Goal: Transaction & Acquisition: Purchase product/service

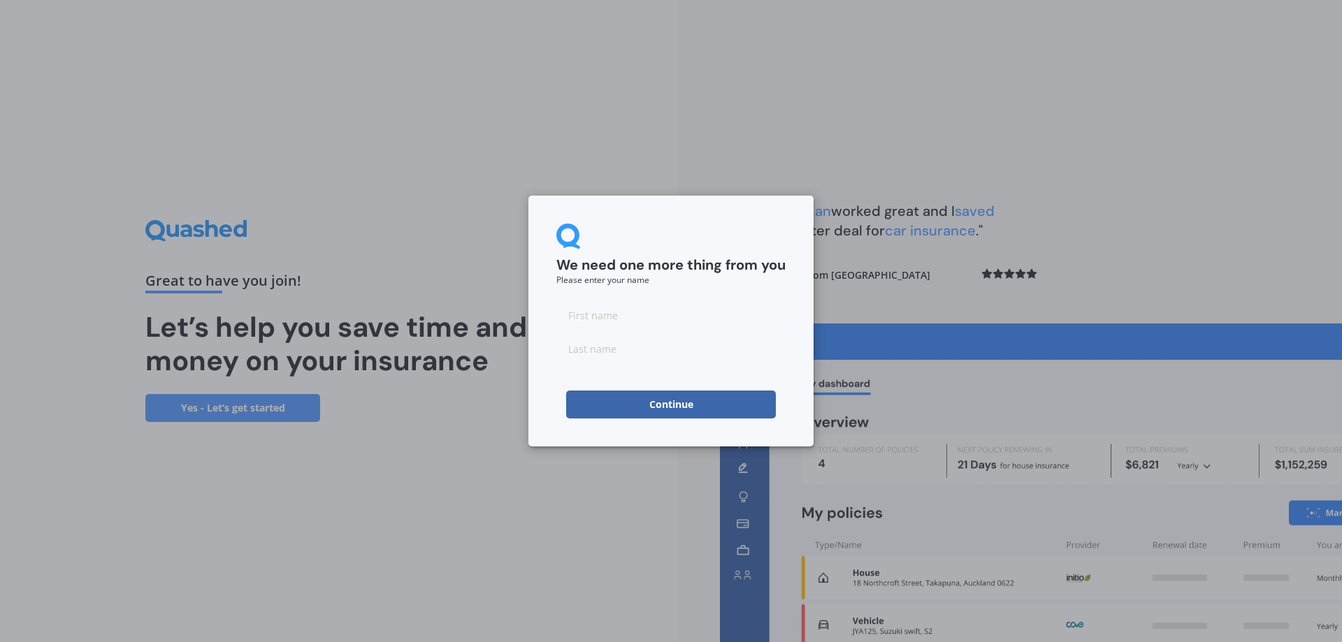
click at [683, 323] on input at bounding box center [670, 315] width 229 height 28
paste input "[EMAIL_ADDRESS][DOMAIN_NAME]"
drag, startPoint x: 616, startPoint y: 314, endPoint x: 705, endPoint y: 318, distance: 88.8
click at [705, 318] on input "[EMAIL_ADDRESS][DOMAIN_NAME]" at bounding box center [670, 315] width 229 height 28
type input "yejac92184"
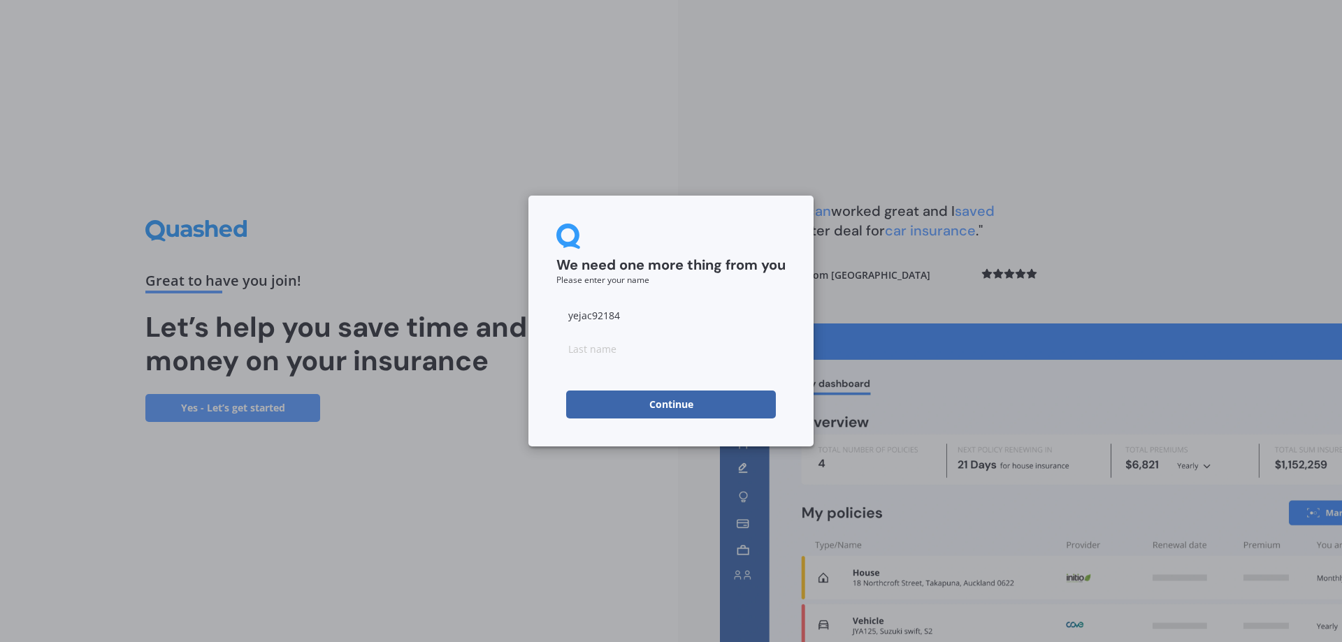
click at [618, 351] on input at bounding box center [670, 349] width 229 height 28
paste input "@[DOMAIN_NAME]"
drag, startPoint x: 574, startPoint y: 347, endPoint x: 549, endPoint y: 353, distance: 25.9
click at [556, 353] on input "@[DOMAIN_NAME]" at bounding box center [670, 349] width 229 height 28
drag, startPoint x: 592, startPoint y: 348, endPoint x: 651, endPoint y: 354, distance: 59.7
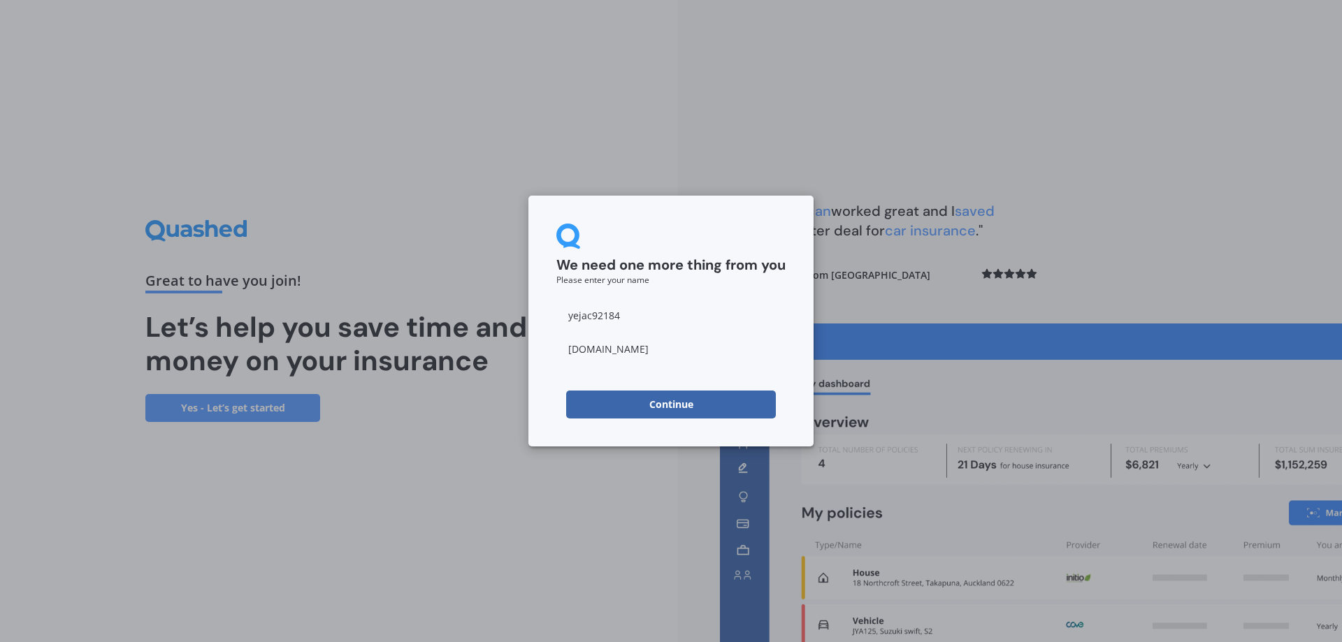
click at [651, 354] on input "[DOMAIN_NAME]" at bounding box center [670, 349] width 229 height 28
type input "ahvin"
click at [655, 400] on button "Continue" at bounding box center [671, 405] width 210 height 28
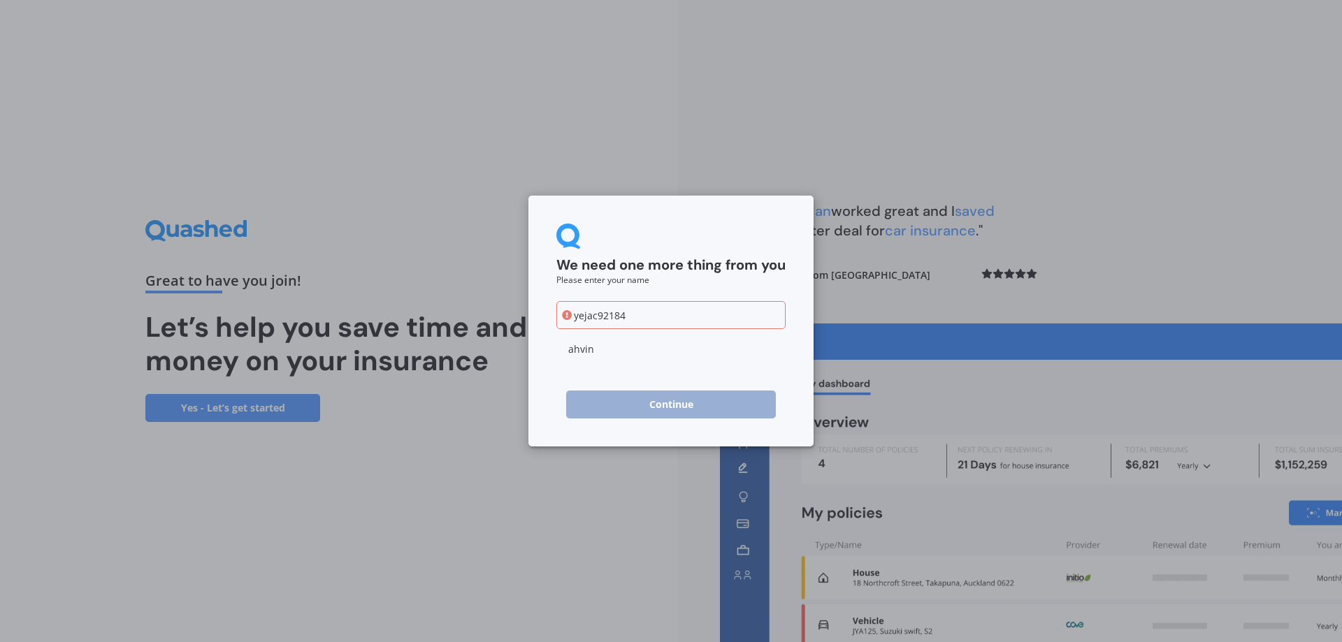
drag, startPoint x: 596, startPoint y: 313, endPoint x: 674, endPoint y: 319, distance: 78.5
click at [674, 319] on input "yejac92184" at bounding box center [670, 315] width 229 height 28
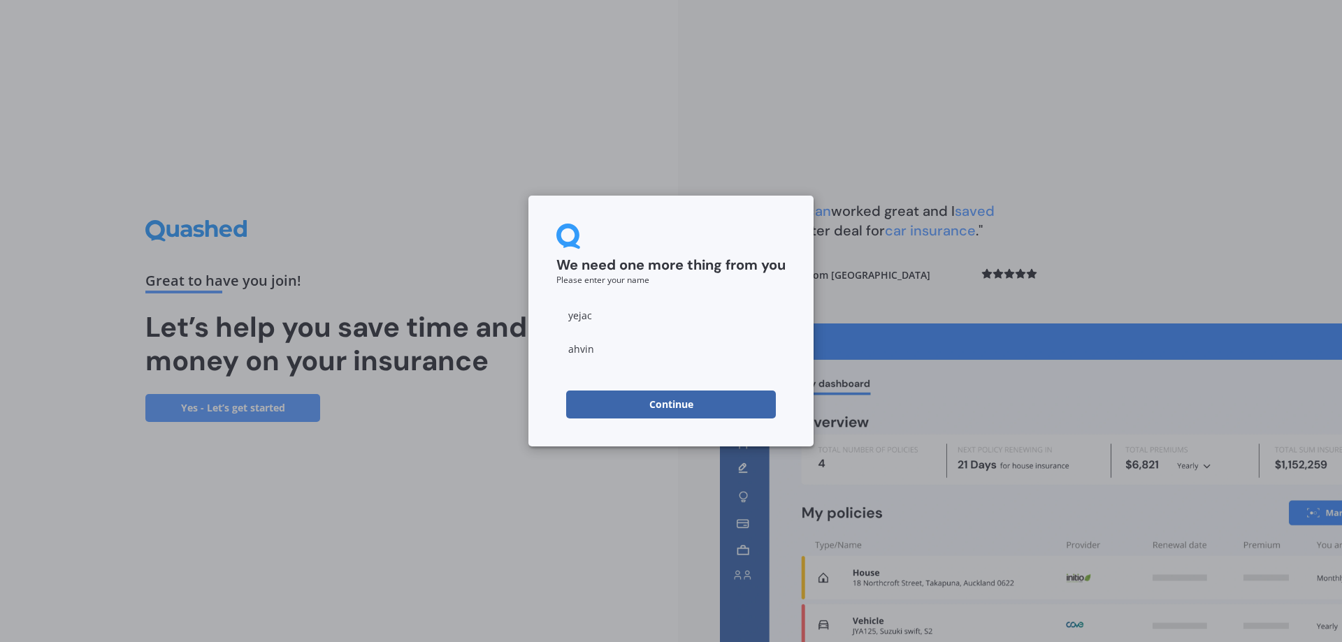
type input "yejac"
click at [697, 407] on button "Continue" at bounding box center [671, 405] width 210 height 28
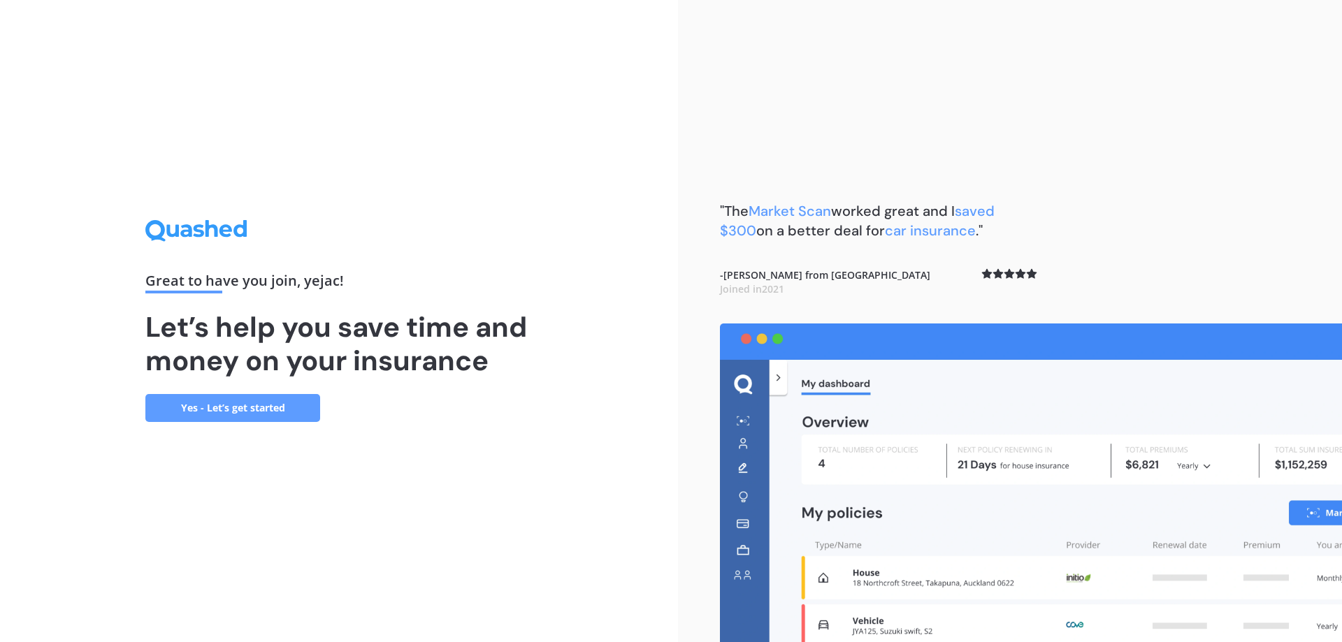
click at [256, 403] on link "Yes - Let’s get started" at bounding box center [232, 408] width 175 height 28
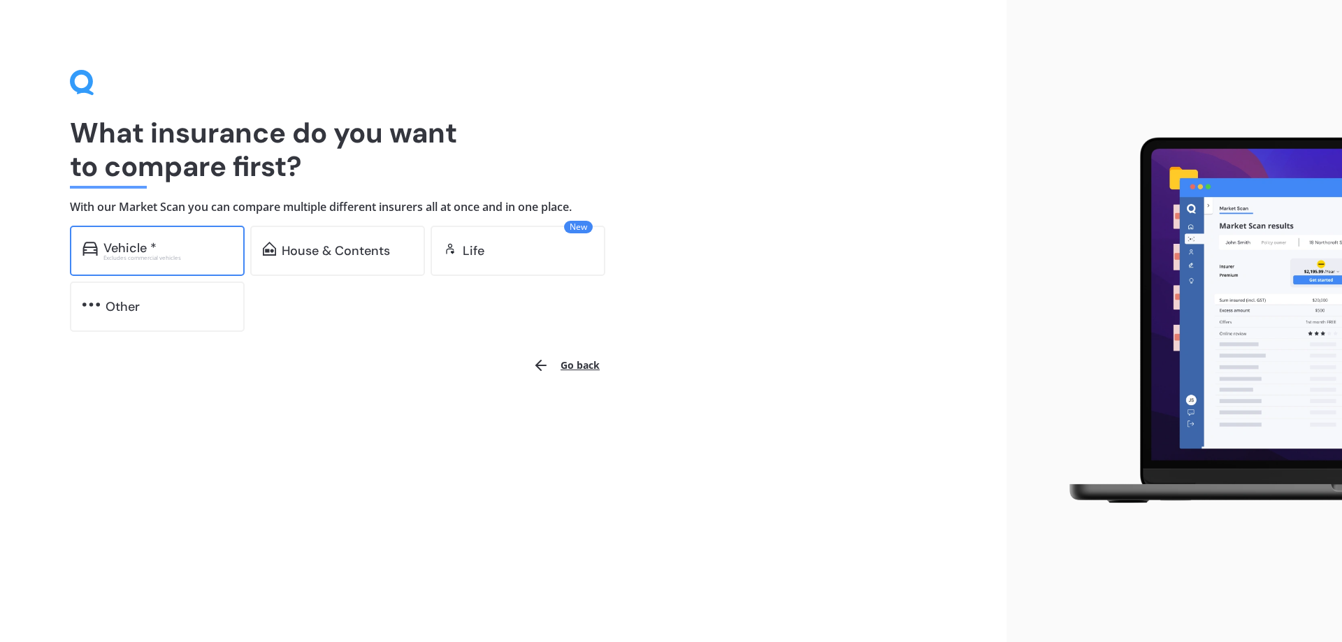
click at [193, 249] on div "Vehicle *" at bounding box center [167, 248] width 129 height 14
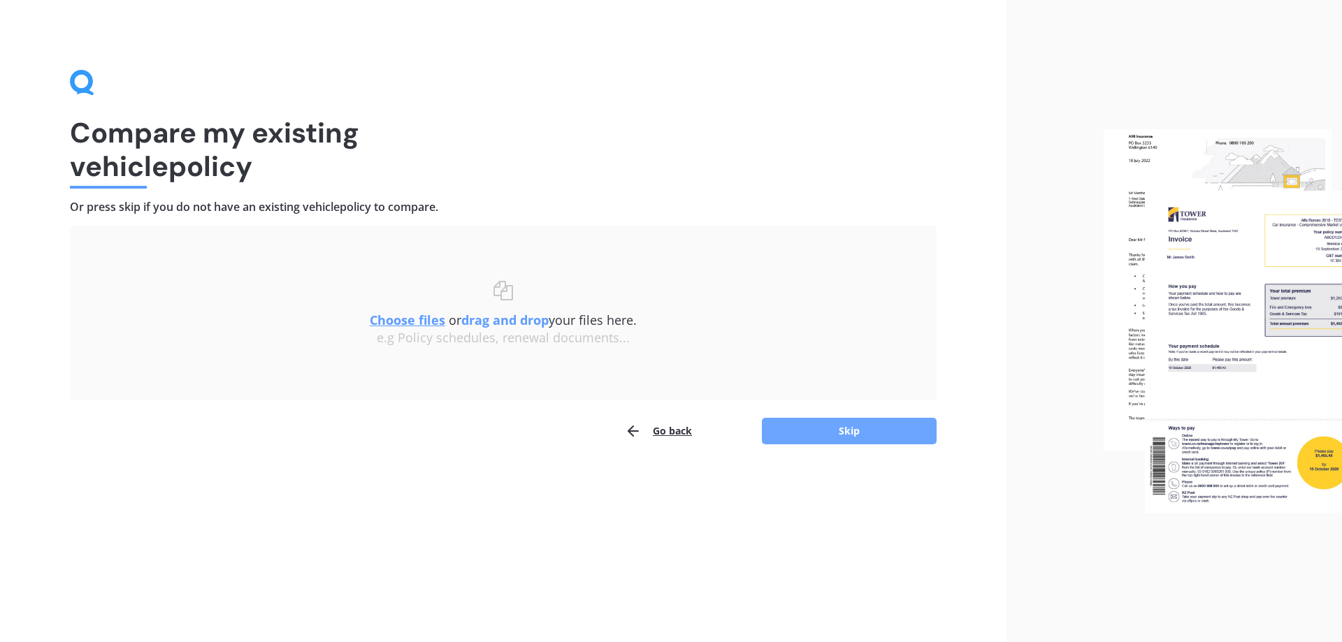
click at [833, 430] on button "Skip" at bounding box center [849, 431] width 175 height 27
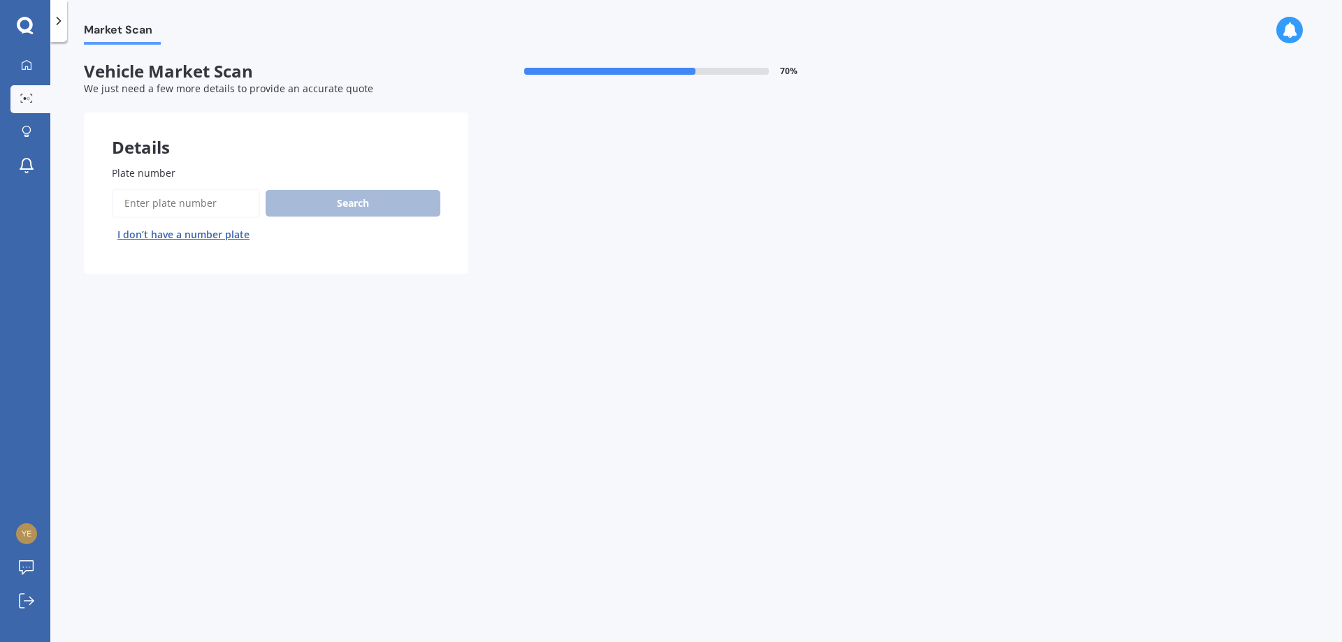
click at [182, 207] on input "Plate number" at bounding box center [186, 203] width 148 height 29
type input "nqf280"
click at [360, 206] on button "Search" at bounding box center [353, 203] width 175 height 27
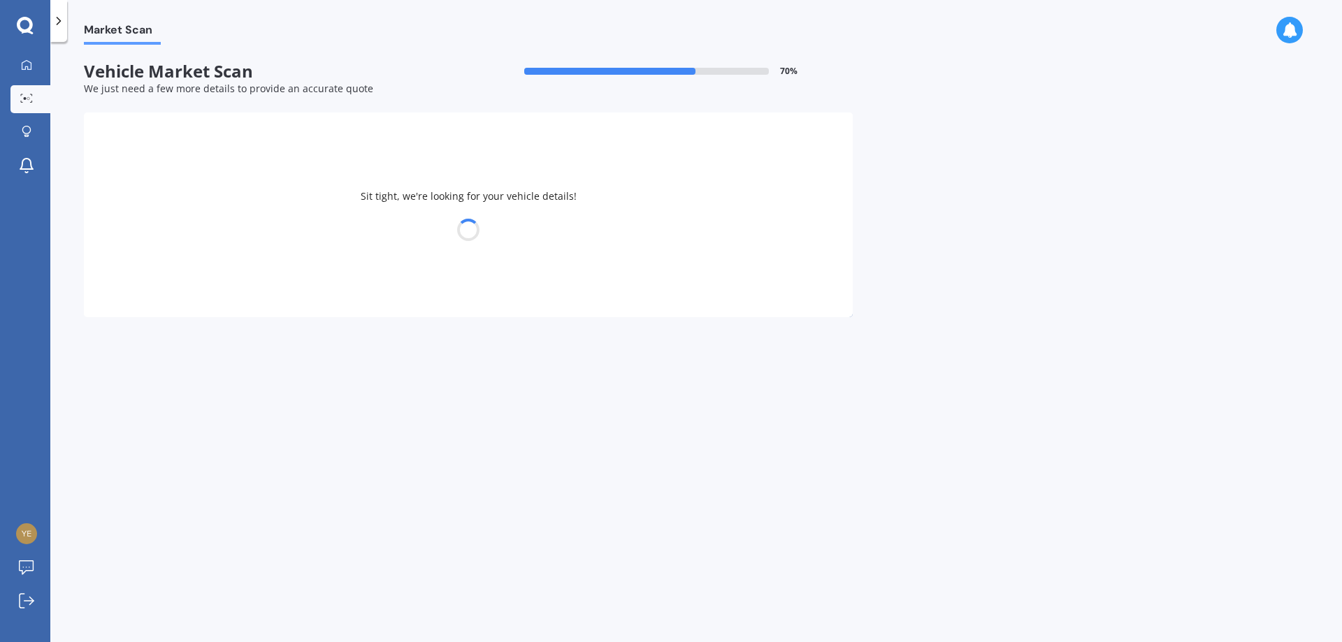
select select "MITSUBISHI"
select select "OUTLANDER"
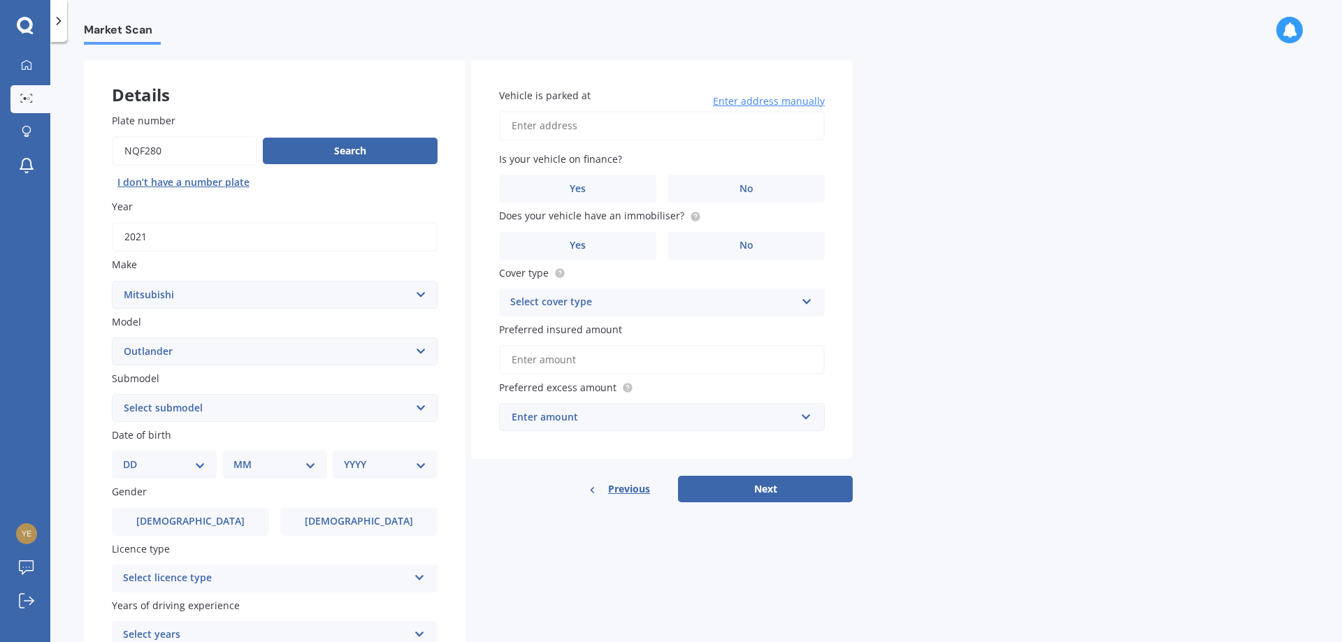
scroll to position [80, 0]
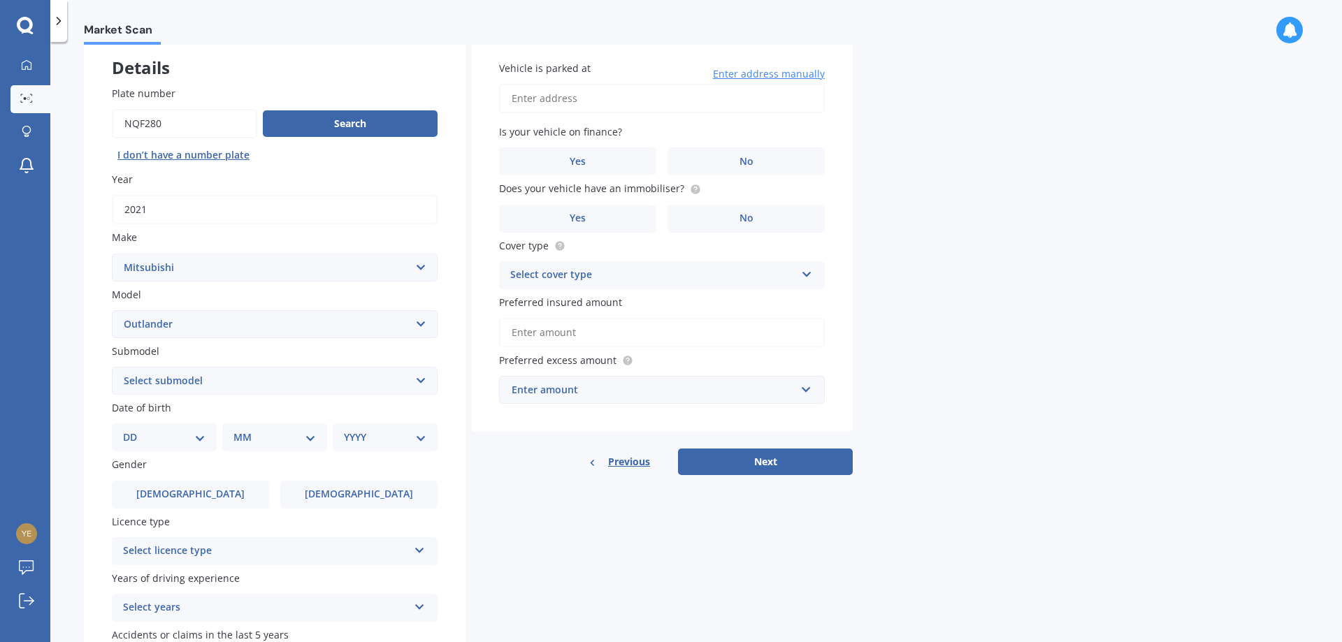
click at [112, 367] on select "Select submodel (All other) 2.4 Litre Station Wagon 3.0 Litre AWD 3.0 VRX Auto …" at bounding box center [275, 381] width 326 height 28
select select "LS"
click option "LS" at bounding box center [0, 0] width 0 height 0
click at [123, 430] on select "DD 01 02 03 04 05 06 07 08 09 10 11 12 13 14 15 16 17 18 19 20 21 22 23 24 25 2…" at bounding box center [164, 437] width 82 height 15
select select "12"
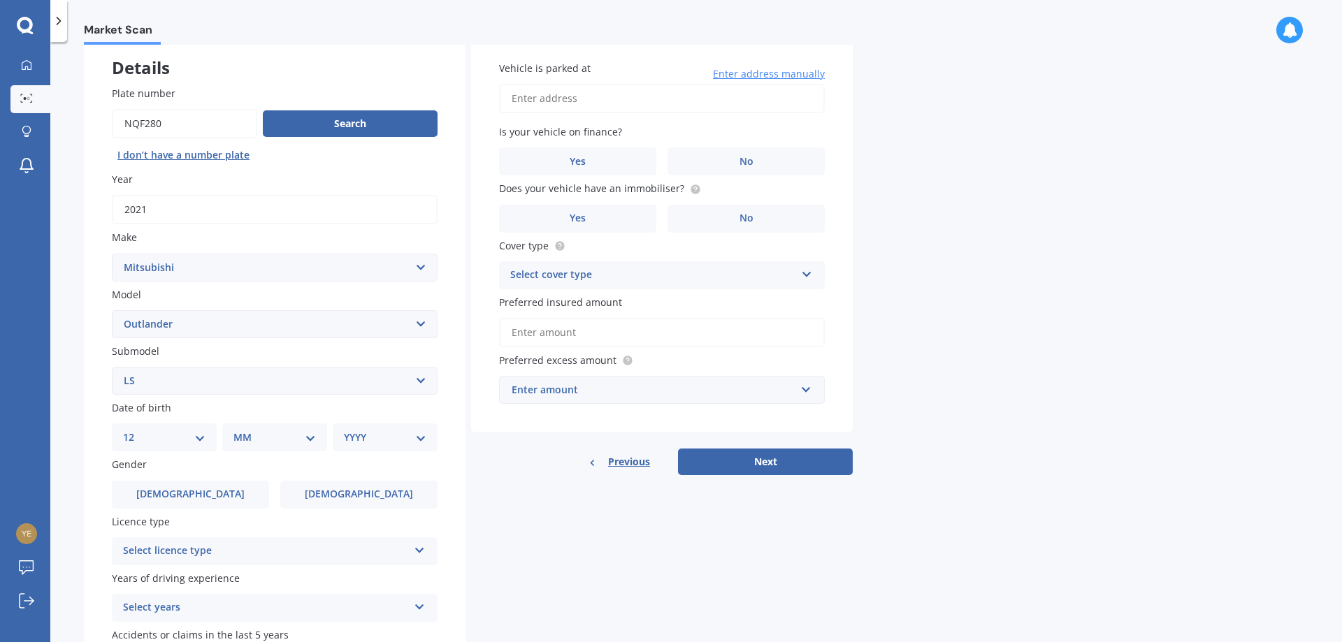
click option "12" at bounding box center [0, 0] width 0 height 0
click at [235, 439] on div "MM 01 02 03 04 05 06 07 08 09 10 11 12" at bounding box center [277, 437] width 99 height 28
click at [239, 430] on select "MM 01 02 03 04 05 06 07 08 09 10 11 12" at bounding box center [277, 437] width 77 height 15
select select "02"
click option "02" at bounding box center [0, 0] width 0 height 0
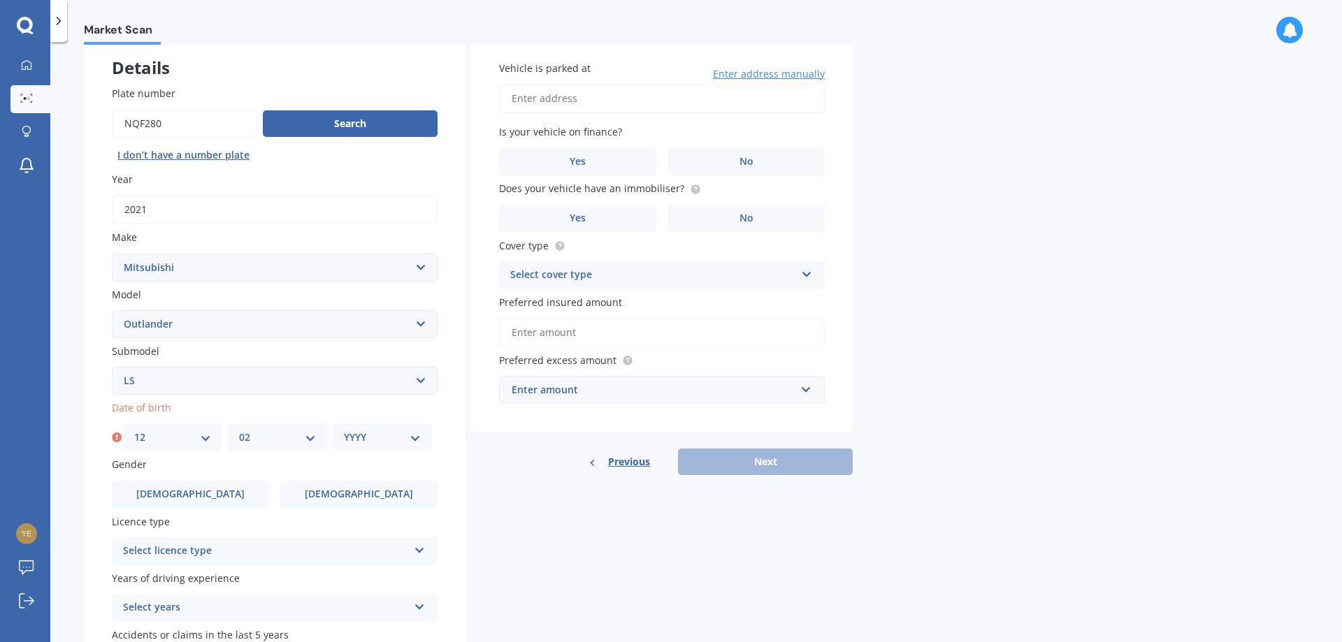
click at [344, 430] on select "YYYY 2025 2024 2023 2022 2021 2020 2019 2018 2017 2016 2015 2014 2013 2012 2011…" at bounding box center [382, 437] width 77 height 15
select select "1971"
click option "1971" at bounding box center [0, 0] width 0 height 0
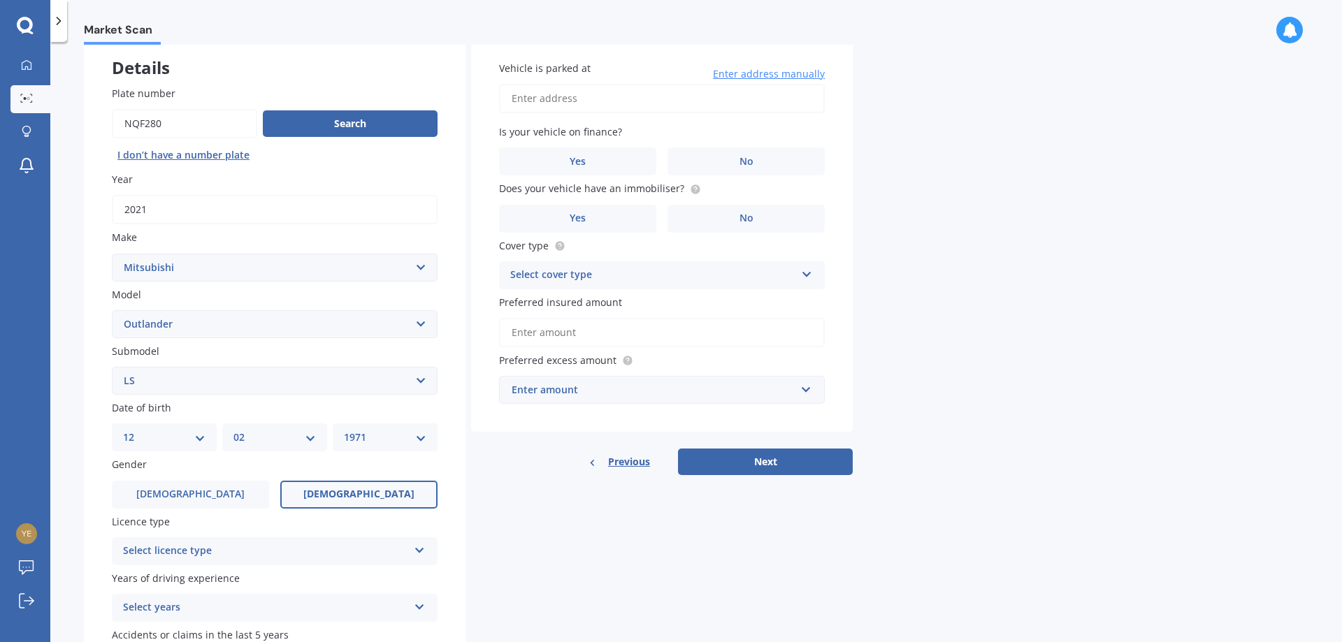
click at [345, 496] on span "[DEMOGRAPHIC_DATA]" at bounding box center [358, 494] width 111 height 12
click at [0, 0] on input "[DEMOGRAPHIC_DATA]" at bounding box center [0, 0] width 0 height 0
click at [249, 552] on div "Select licence type" at bounding box center [265, 551] width 285 height 17
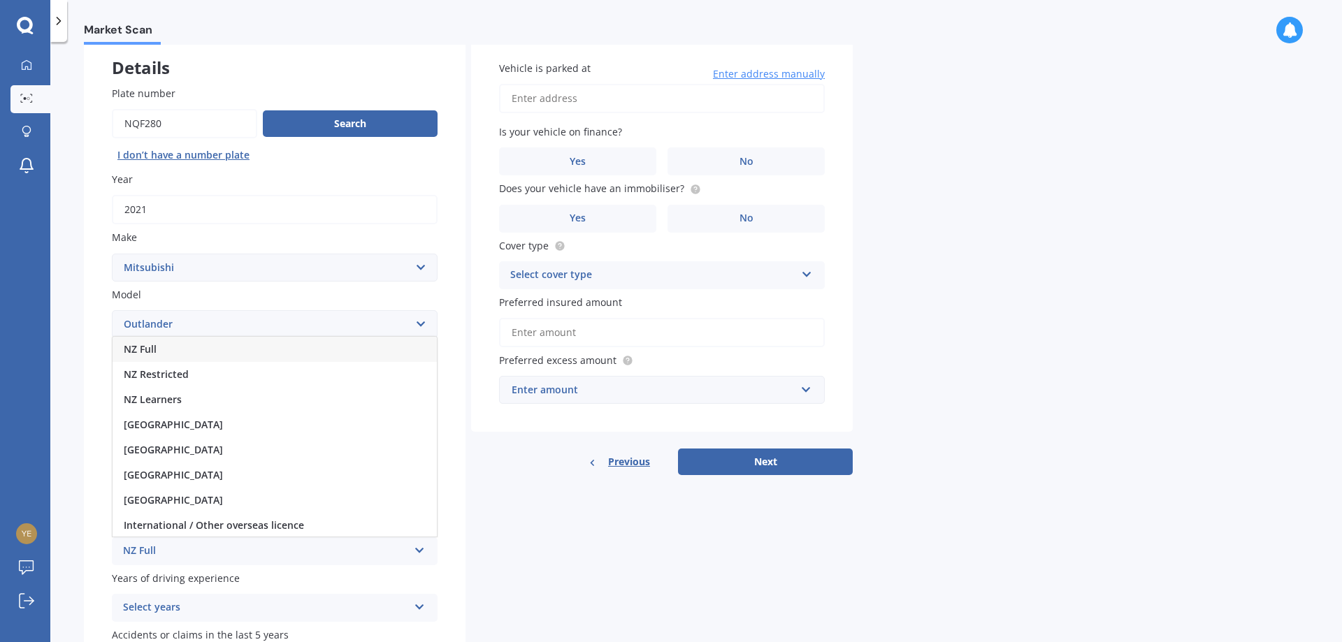
click at [201, 351] on div "NZ Full" at bounding box center [274, 349] width 324 height 25
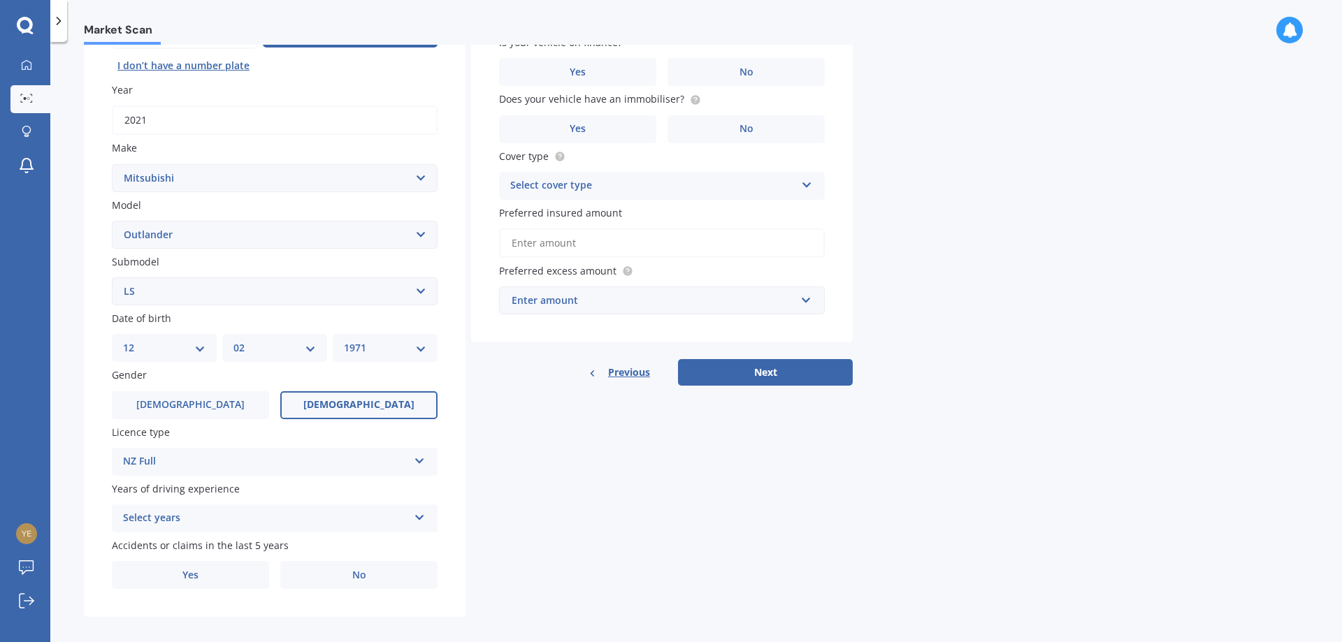
scroll to position [184, 0]
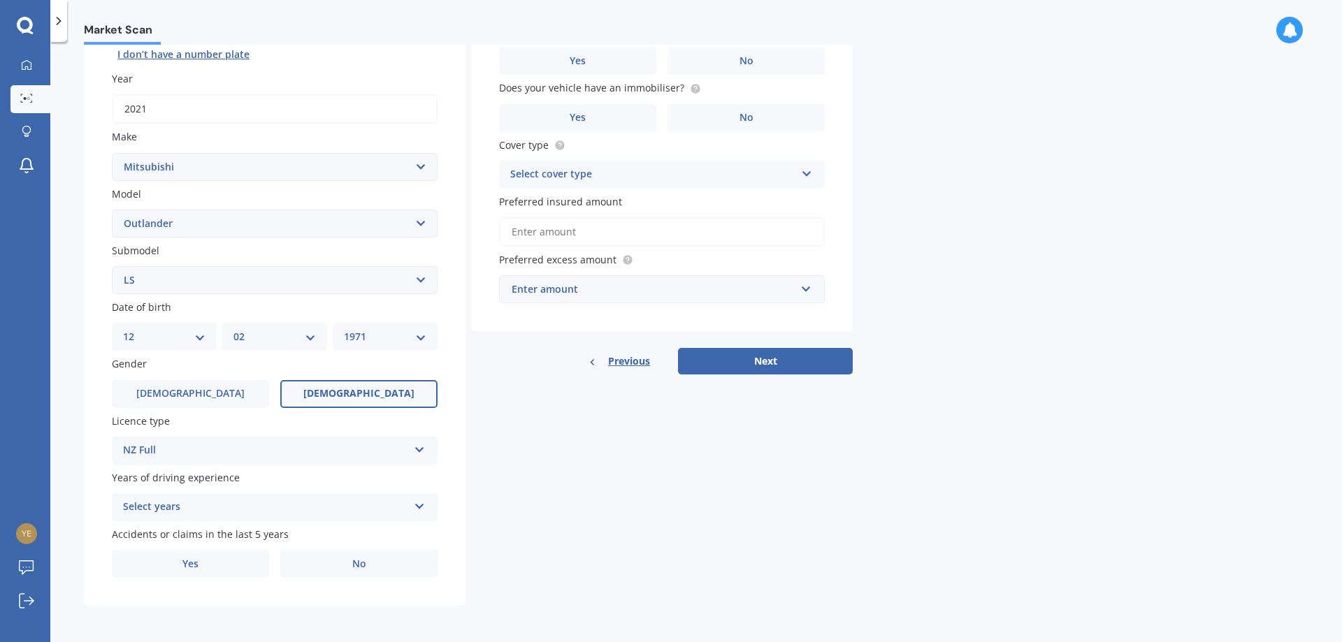
click at [249, 502] on div "Select years" at bounding box center [265, 507] width 285 height 17
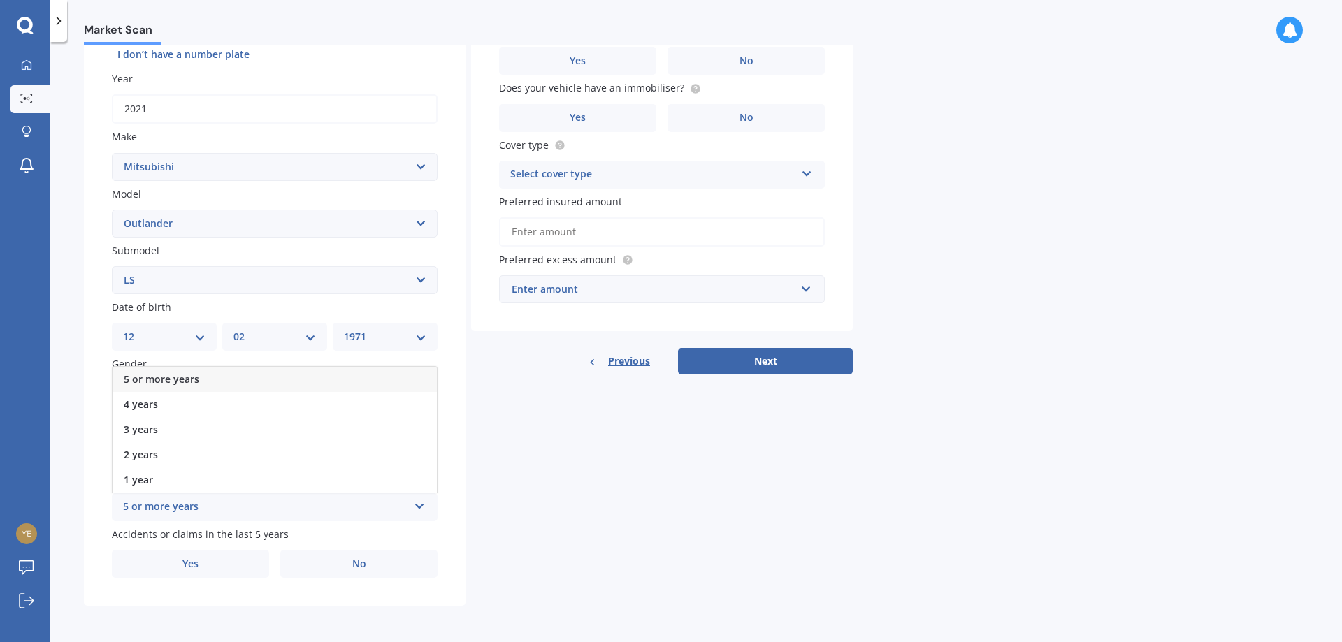
click at [234, 377] on div "5 or more years" at bounding box center [274, 379] width 324 height 25
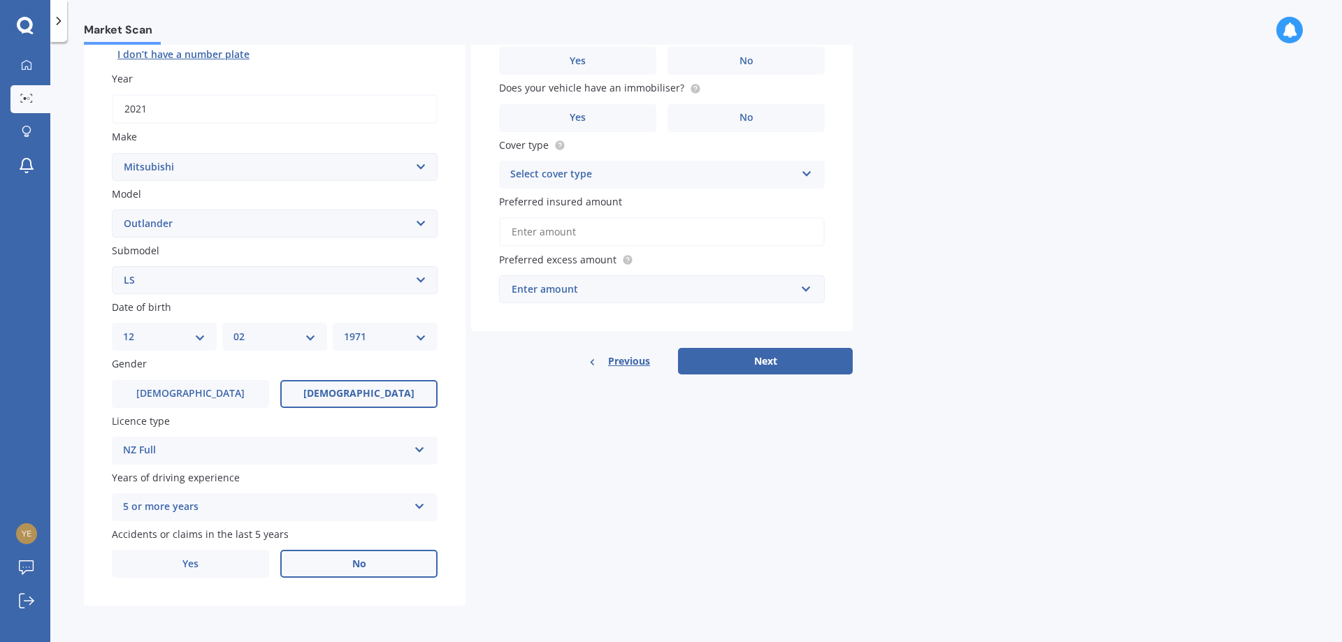
click at [333, 564] on label "No" at bounding box center [358, 564] width 157 height 28
click at [0, 0] on input "No" at bounding box center [0, 0] width 0 height 0
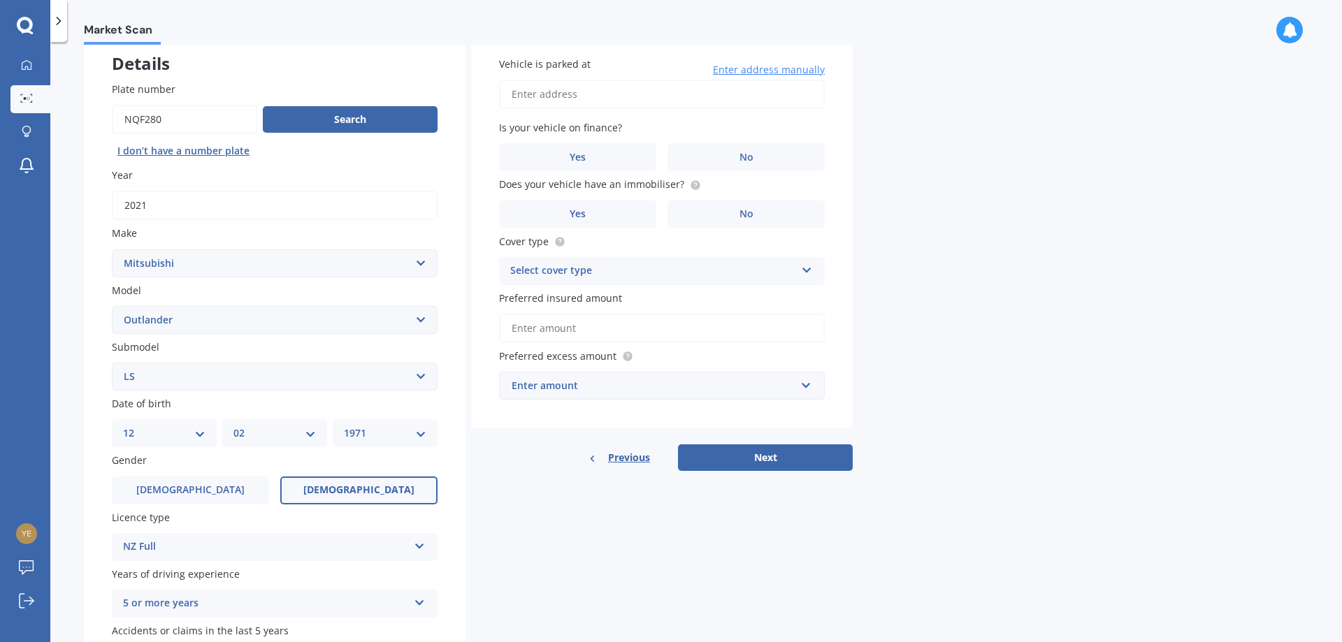
scroll to position [0, 0]
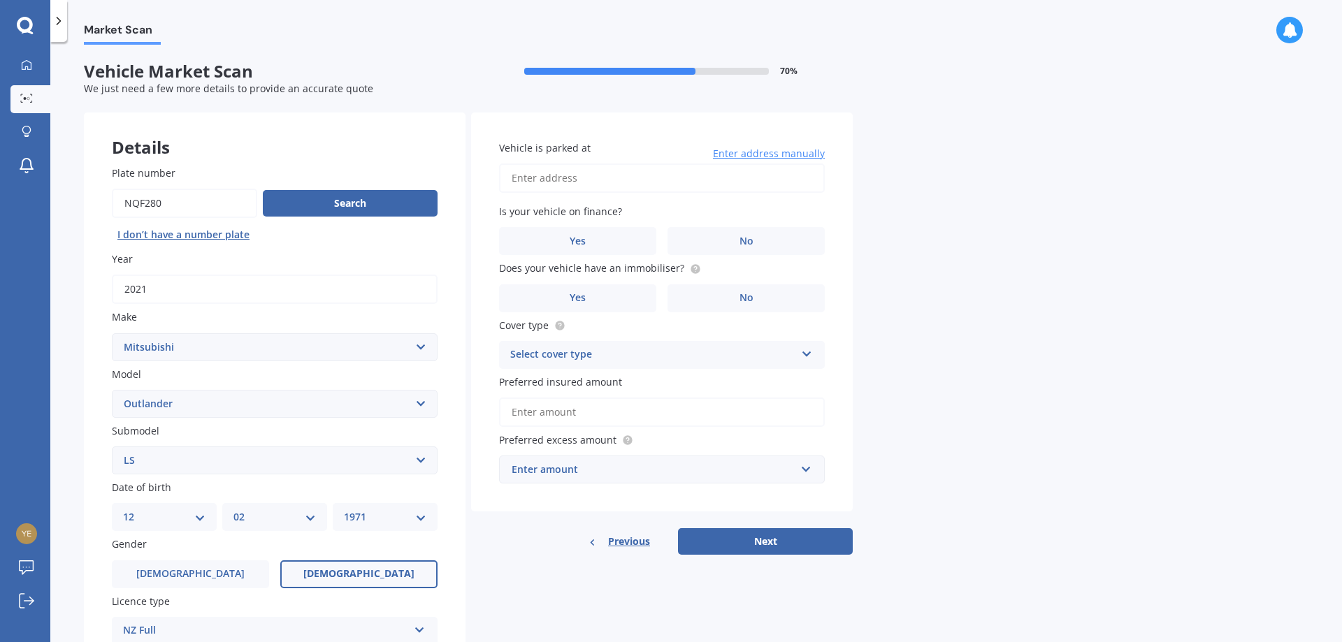
click at [583, 183] on input "Vehicle is parked at" at bounding box center [662, 178] width 326 height 29
type input "[STREET_ADDRESS]"
click at [719, 235] on label "No" at bounding box center [745, 241] width 157 height 28
click at [0, 0] on input "No" at bounding box center [0, 0] width 0 height 0
click at [615, 300] on label "Yes" at bounding box center [577, 298] width 157 height 28
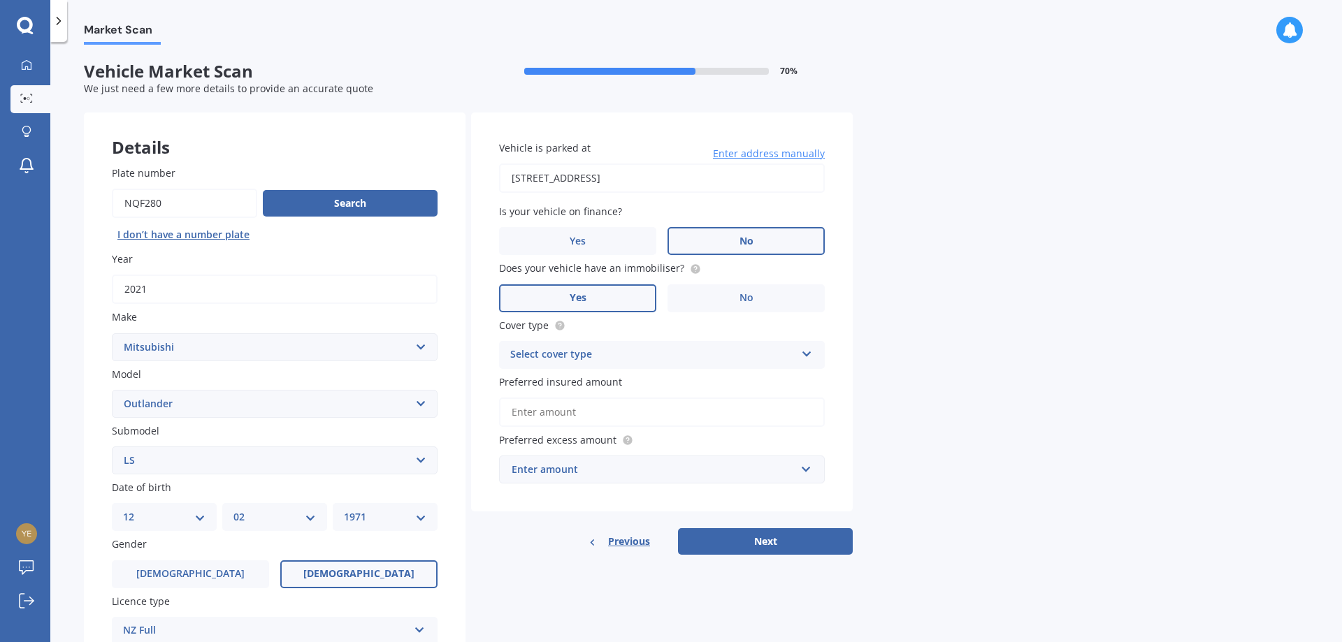
click at [0, 0] on input "Yes" at bounding box center [0, 0] width 0 height 0
click at [637, 359] on div "Select cover type" at bounding box center [652, 355] width 285 height 17
click at [620, 382] on div "Comprehensive" at bounding box center [662, 382] width 324 height 25
click at [652, 383] on label "Preferred insured amount" at bounding box center [659, 382] width 320 height 15
click at [652, 398] on input "Preferred insured amount" at bounding box center [662, 412] width 326 height 29
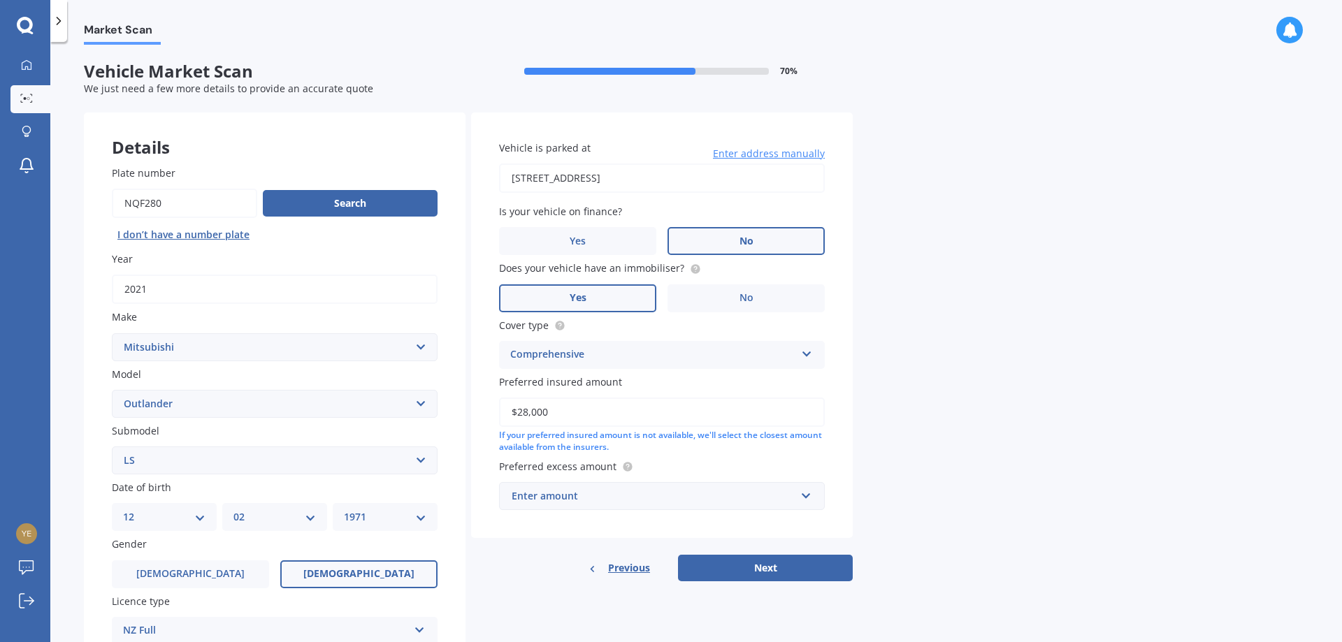
type input "$28,000"
click at [589, 503] on div "Enter amount" at bounding box center [653, 495] width 284 height 15
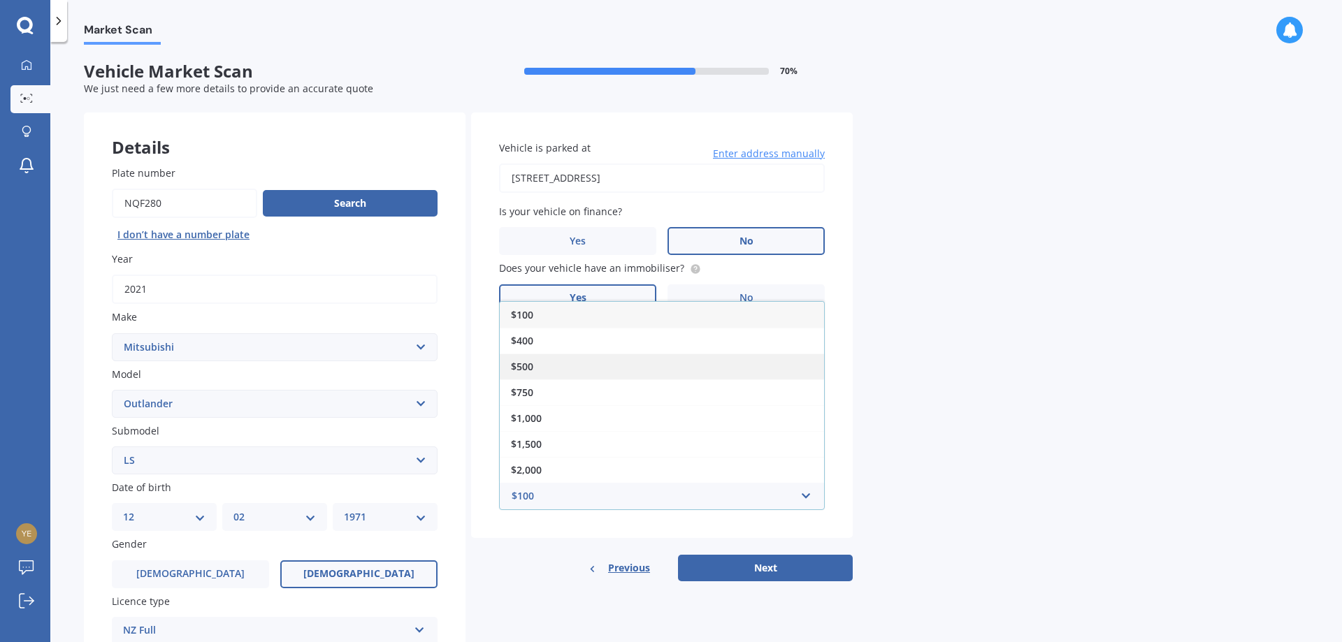
click at [695, 365] on div "$500" at bounding box center [662, 367] width 324 height 26
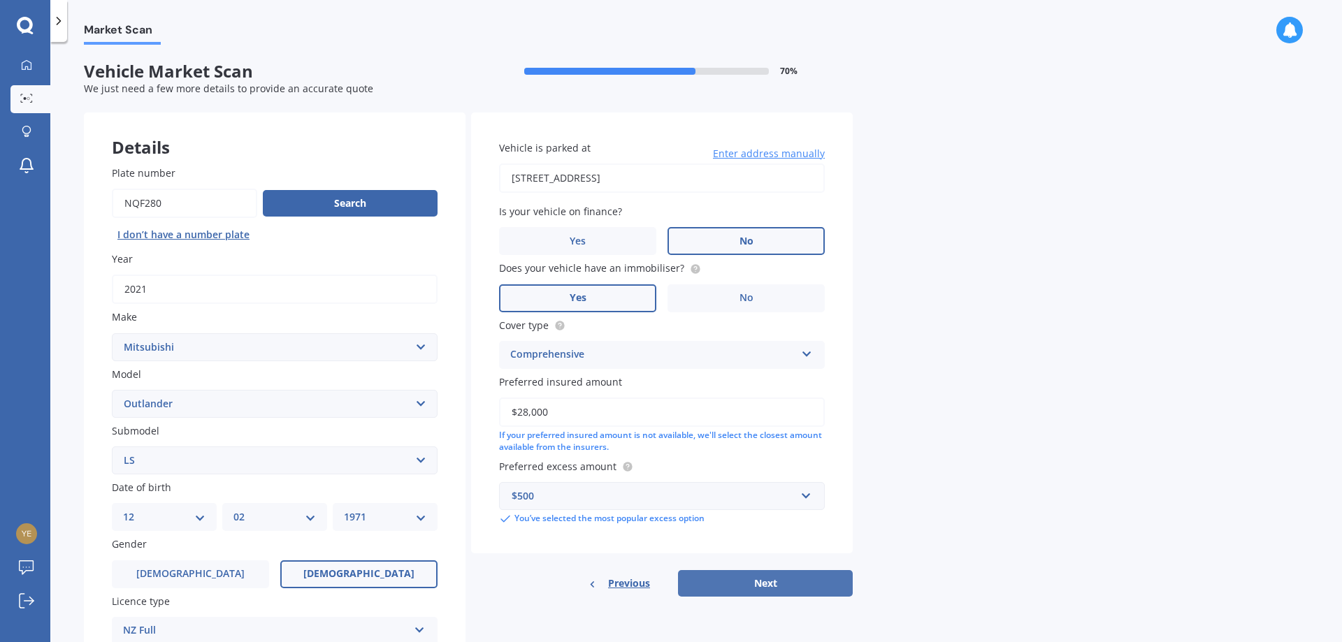
click at [748, 585] on button "Next" at bounding box center [765, 583] width 175 height 27
select select "12"
select select "02"
select select "1971"
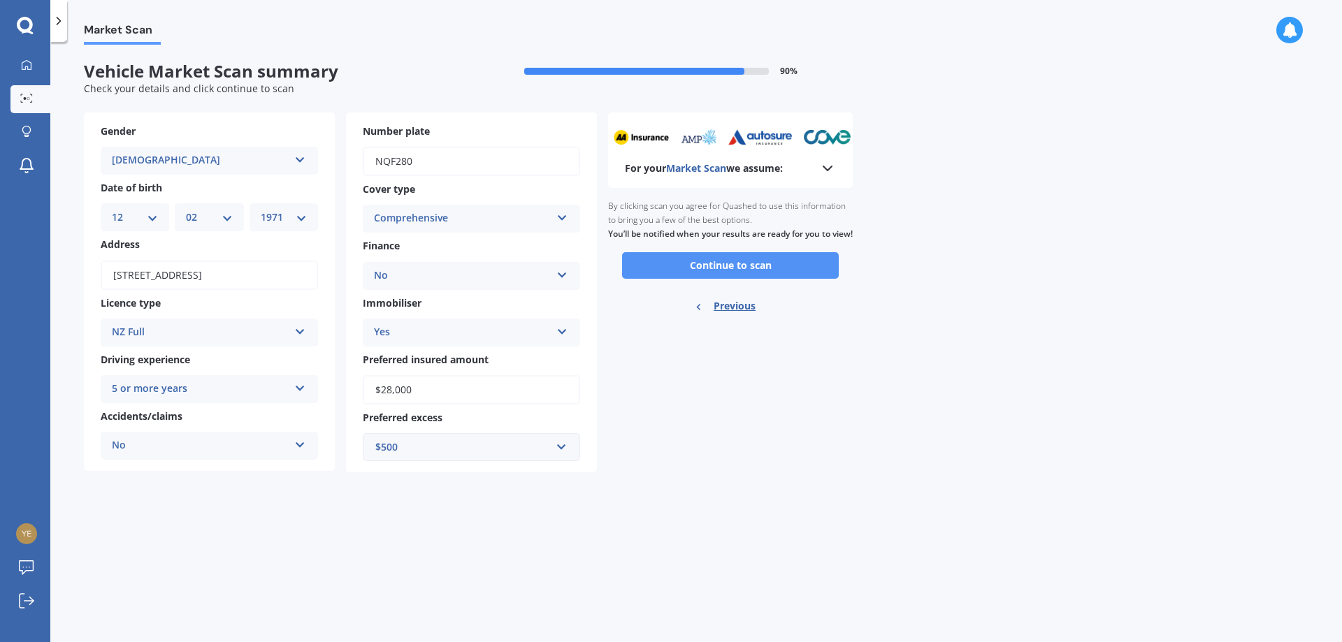
click at [718, 277] on button "Continue to scan" at bounding box center [730, 265] width 217 height 27
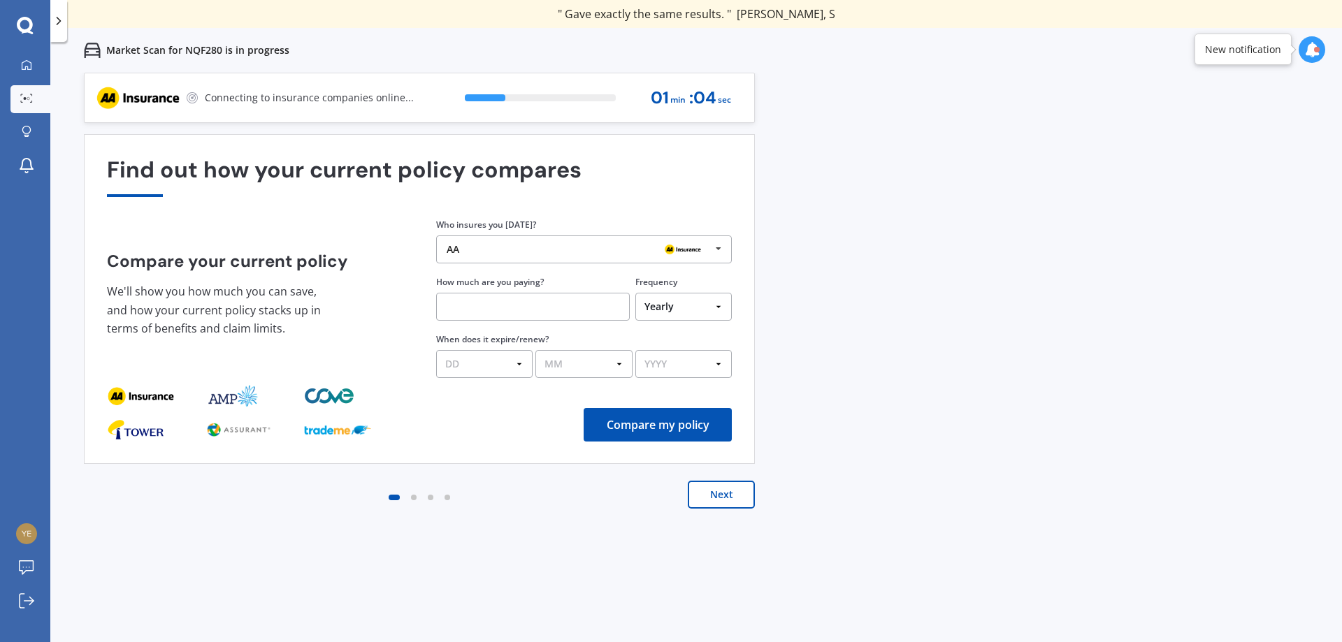
click at [717, 493] on button "Next" at bounding box center [721, 495] width 67 height 28
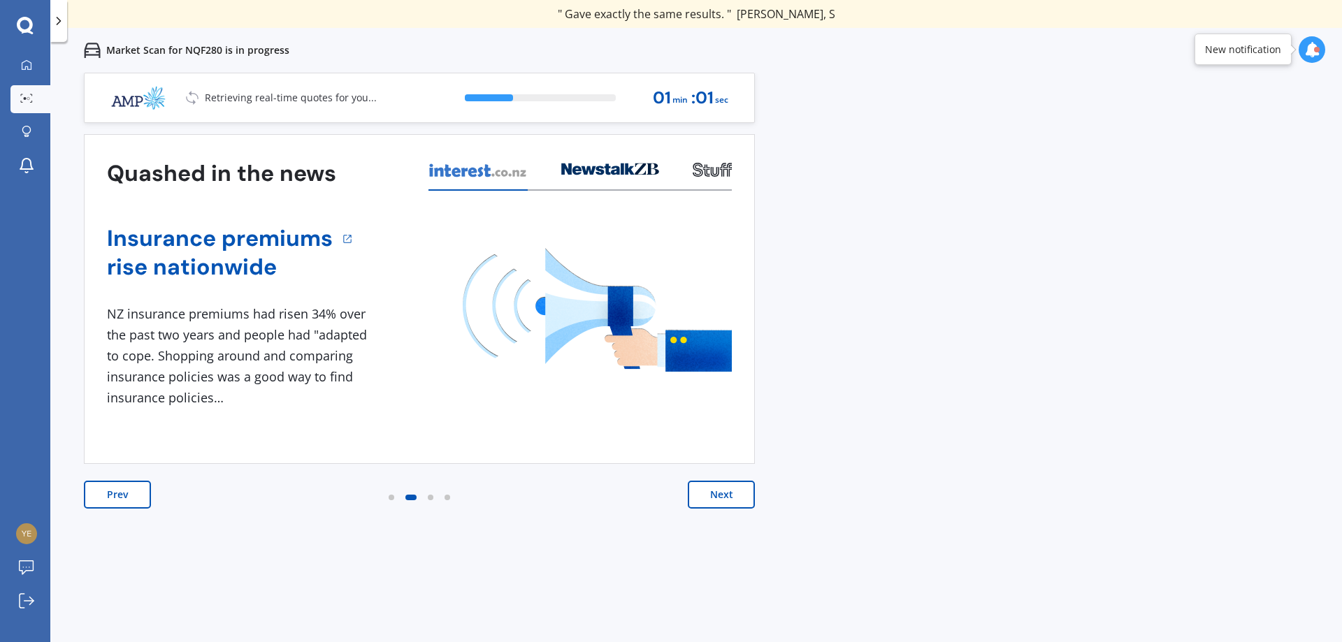
click at [717, 493] on button "Next" at bounding box center [721, 495] width 67 height 28
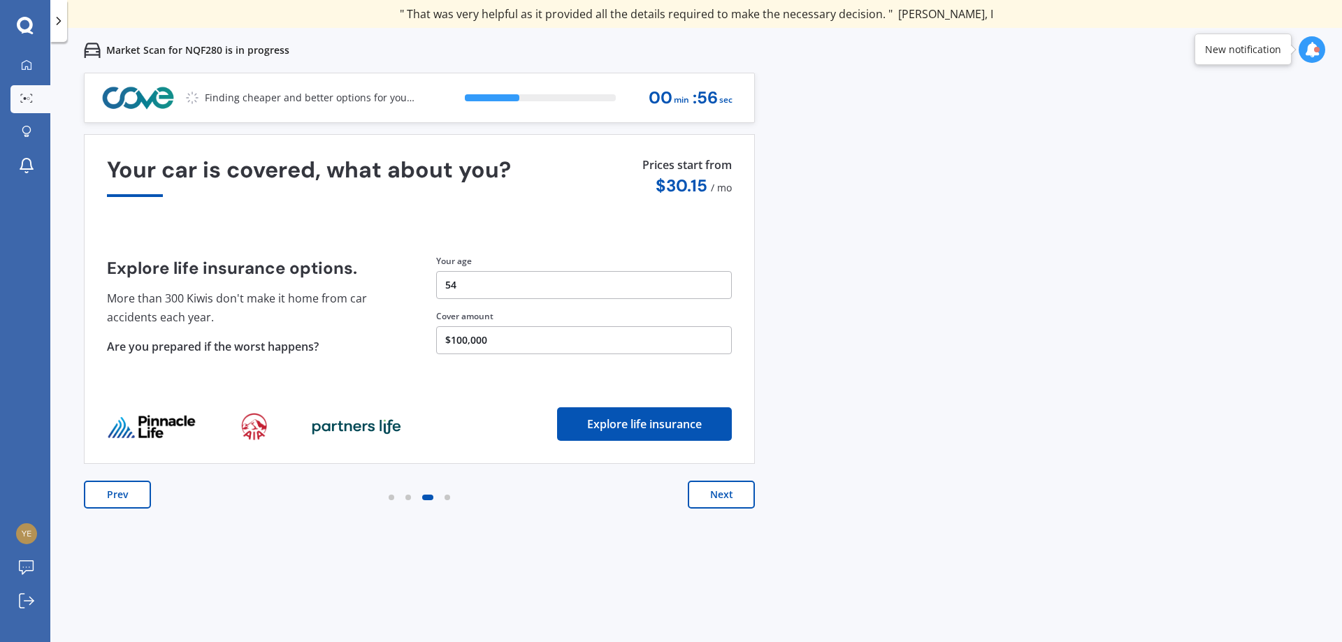
click at [717, 493] on button "Next" at bounding box center [721, 495] width 67 height 28
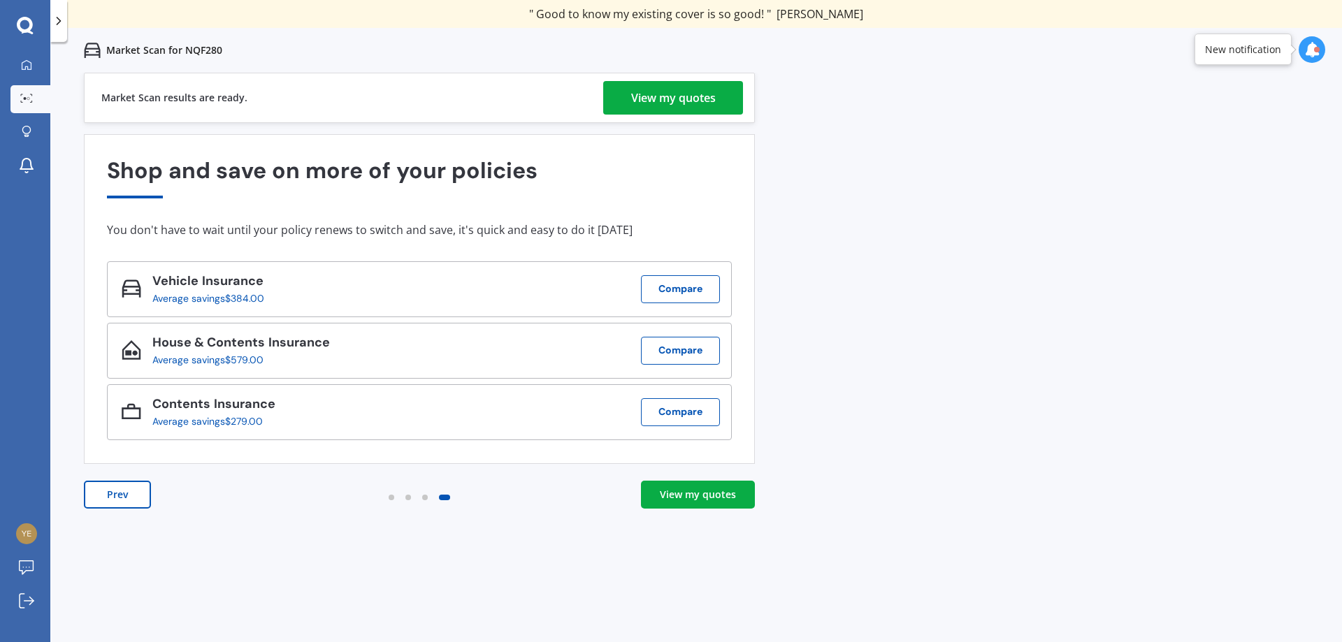
click at [704, 488] on div "View my quotes" at bounding box center [698, 495] width 76 height 14
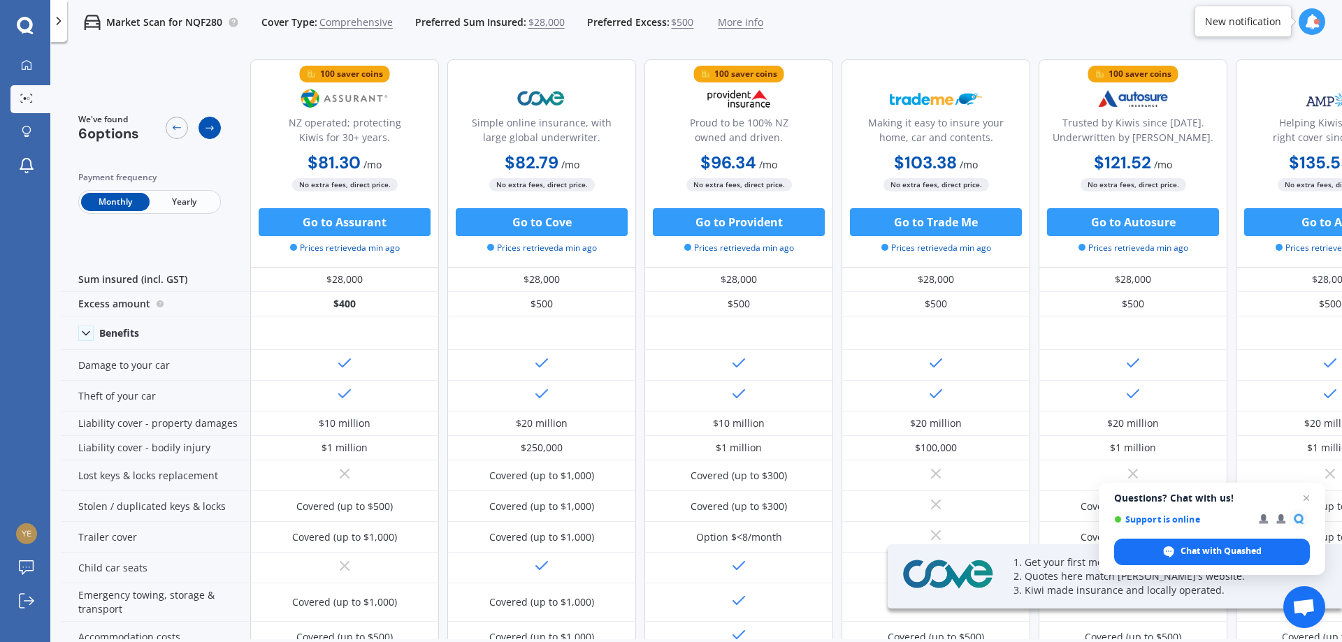
click at [206, 128] on icon at bounding box center [209, 128] width 8 height 5
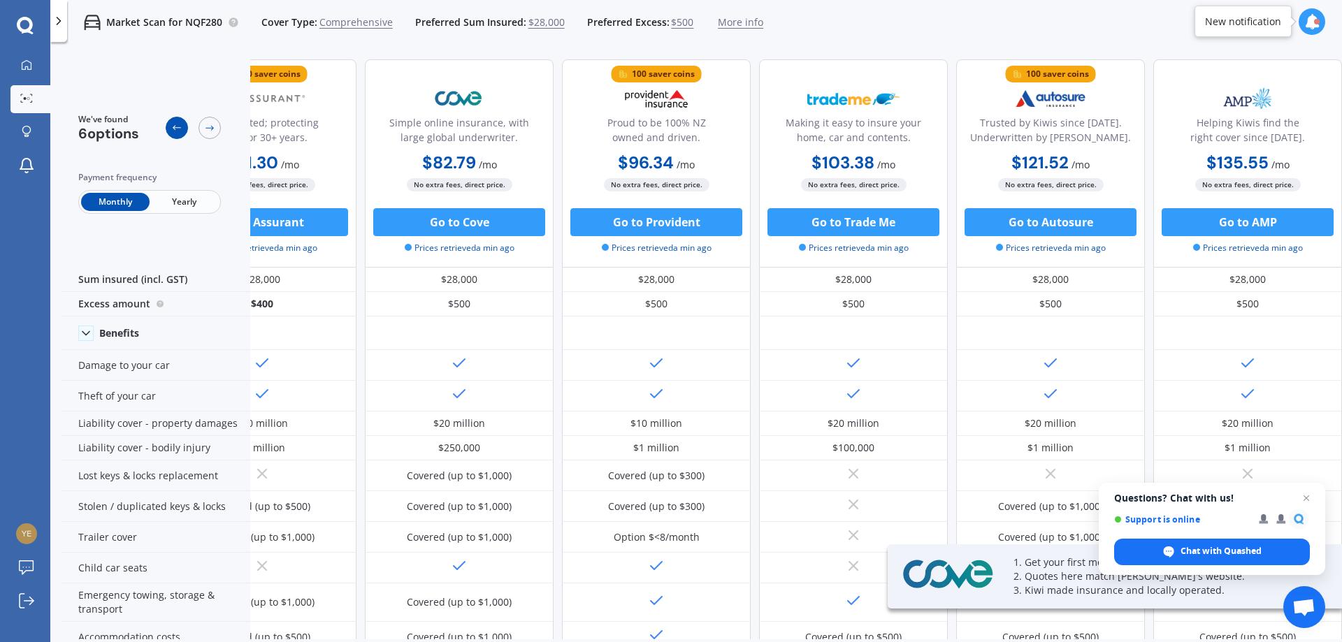
click at [182, 127] on div at bounding box center [177, 128] width 22 height 22
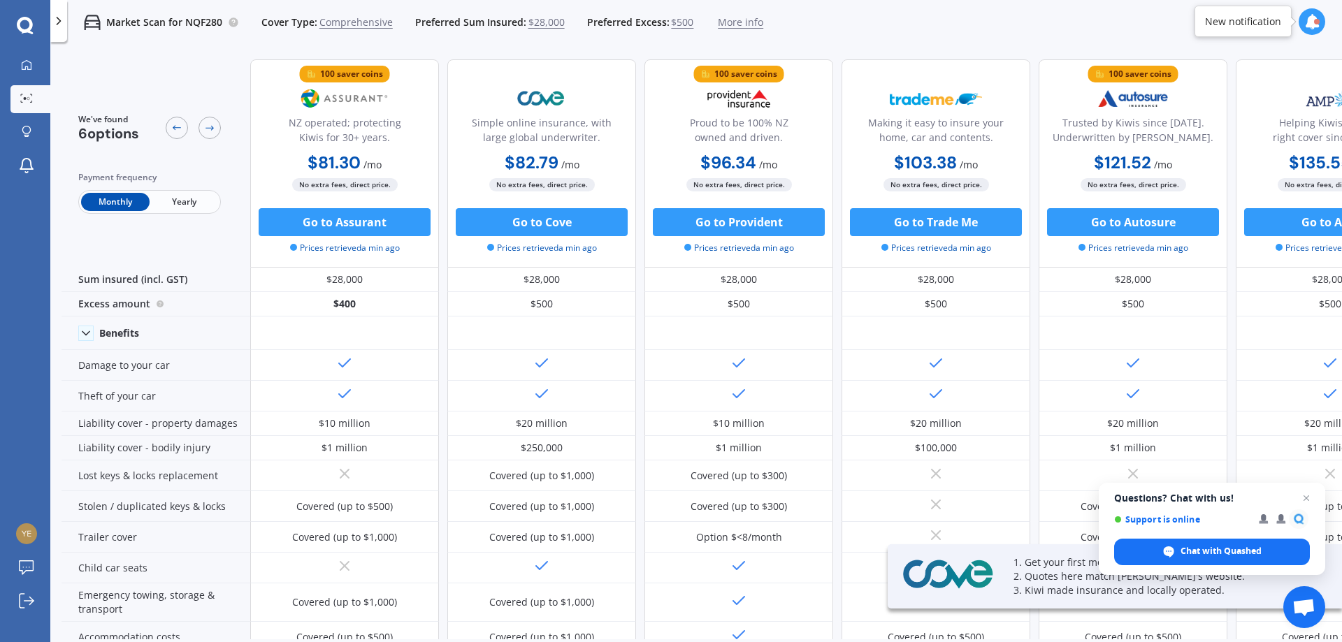
click at [180, 205] on span "Yearly" at bounding box center [184, 202] width 68 height 18
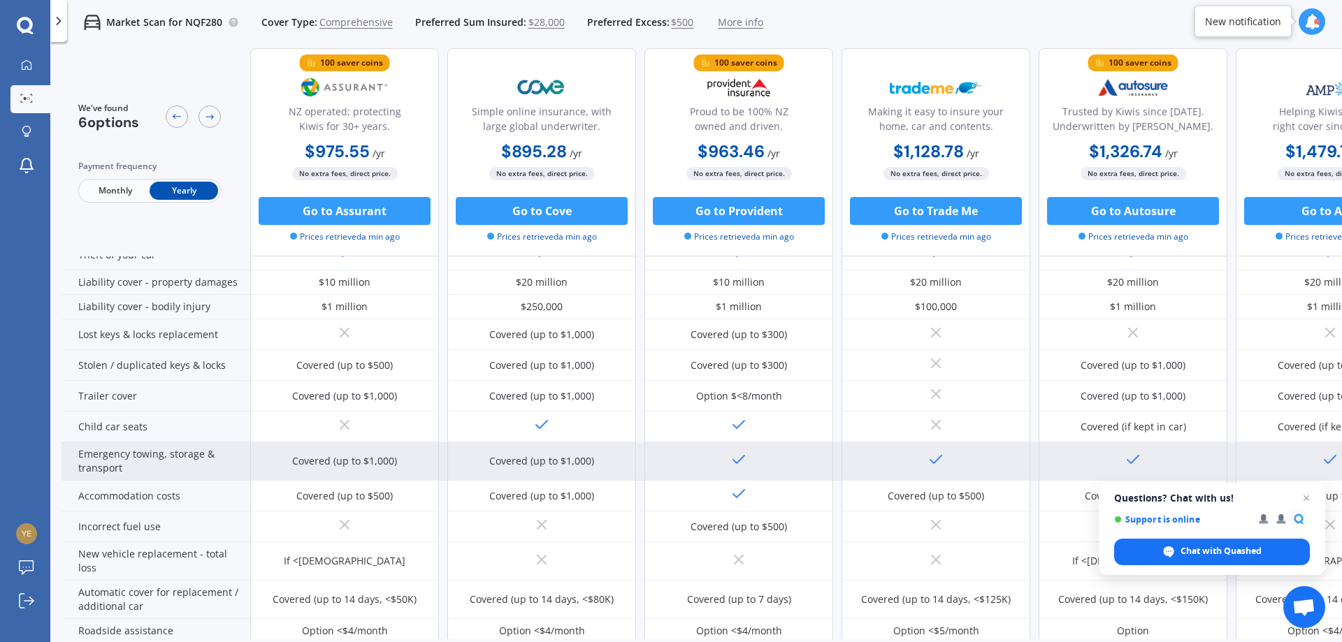
scroll to position [159, 0]
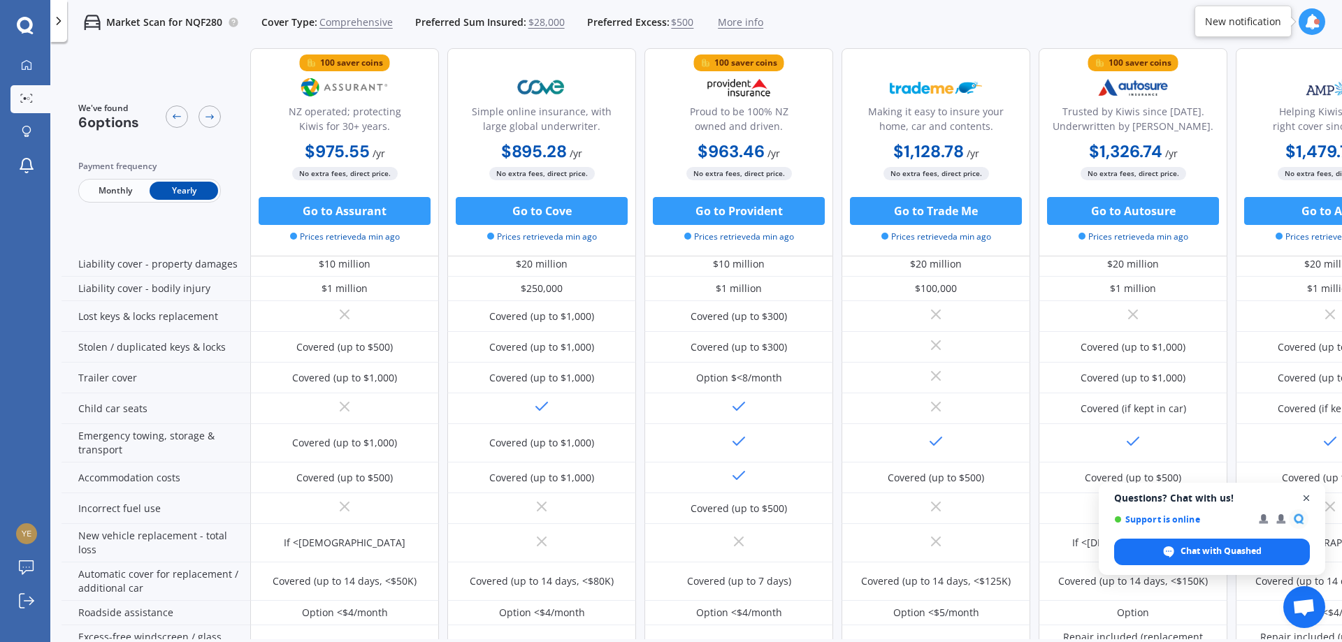
click at [1307, 498] on span "Open chat" at bounding box center [1306, 498] width 17 height 17
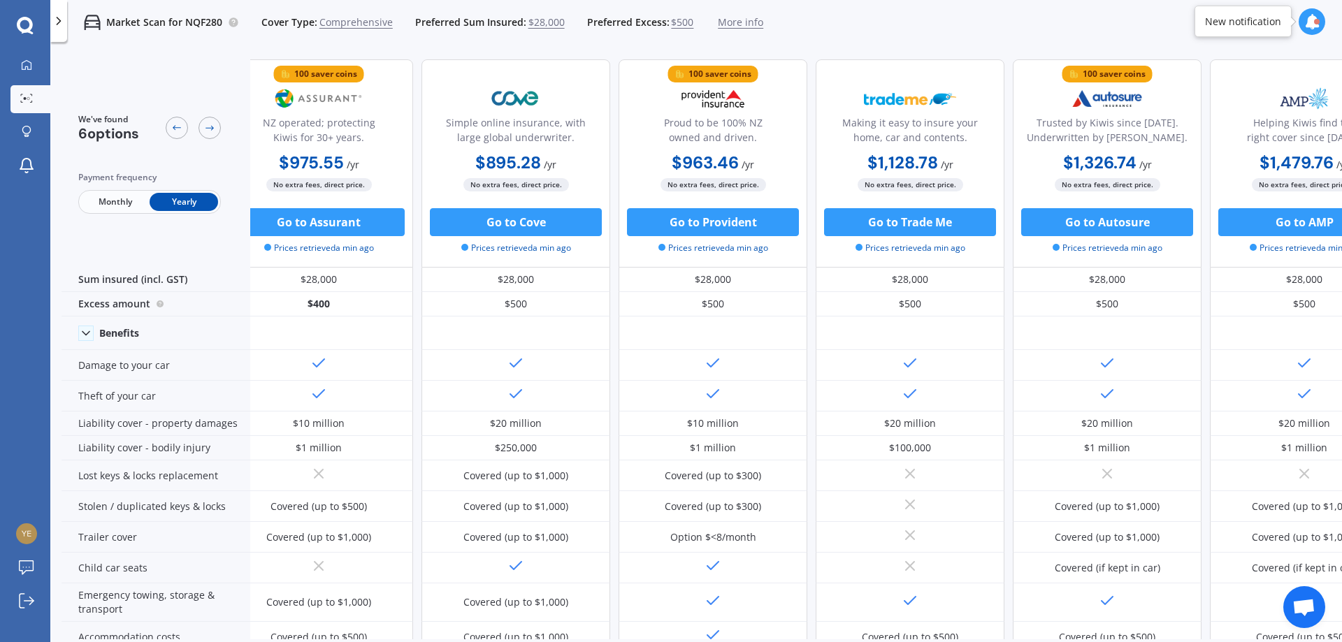
scroll to position [0, 0]
